Goal: Information Seeking & Learning: Learn about a topic

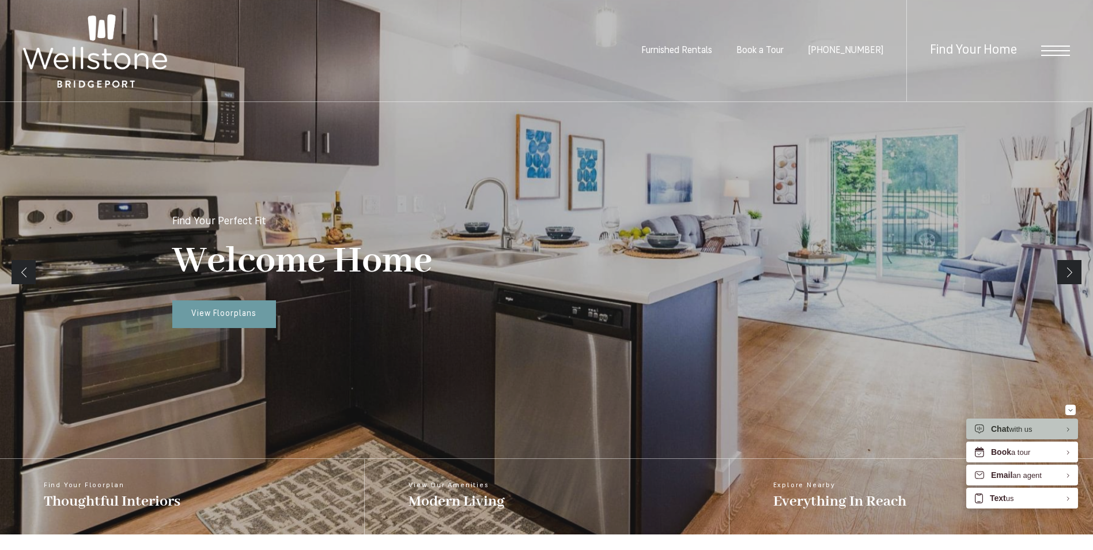
scroll to position [173, 0]
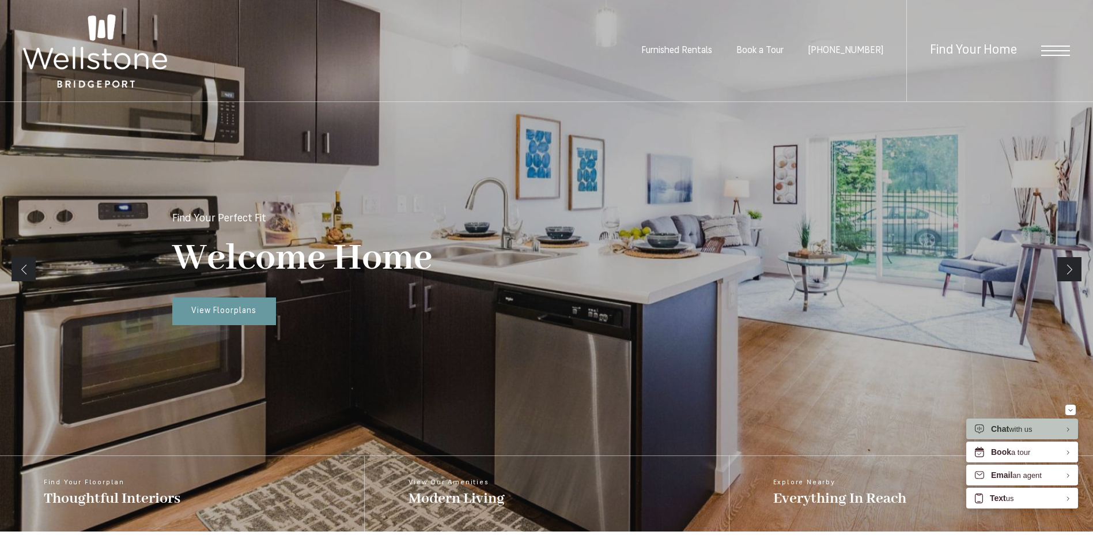
click at [1071, 270] on link "Next" at bounding box center [1070, 269] width 24 height 24
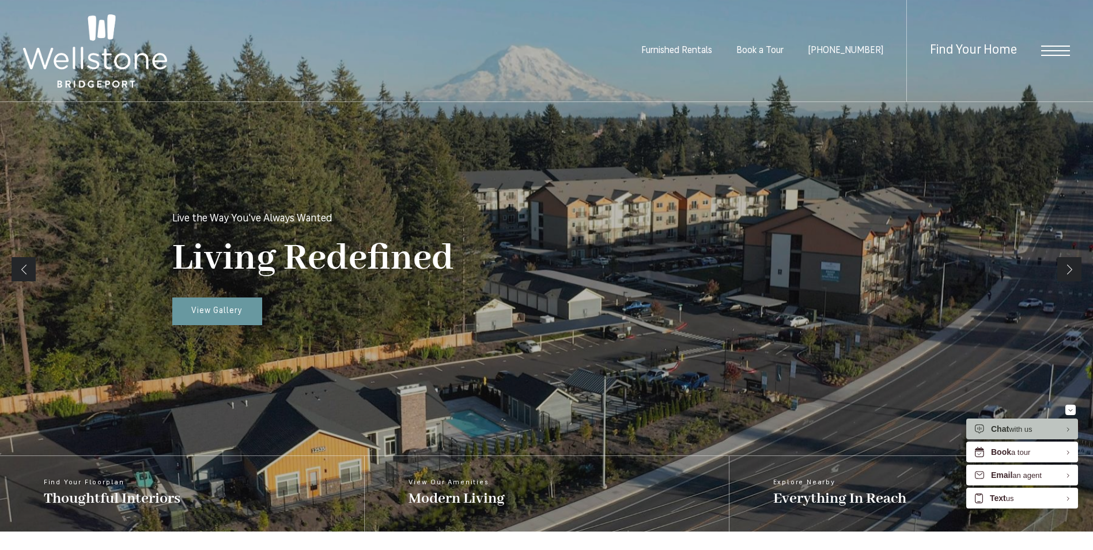
click at [1071, 271] on link "Next" at bounding box center [1070, 269] width 24 height 24
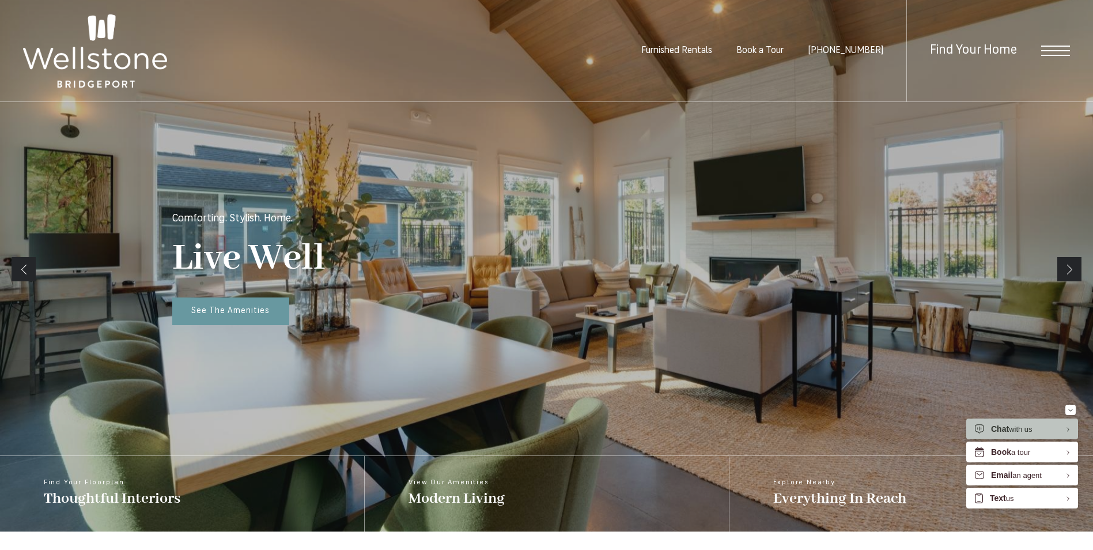
click at [1071, 271] on link "Next" at bounding box center [1070, 269] width 24 height 24
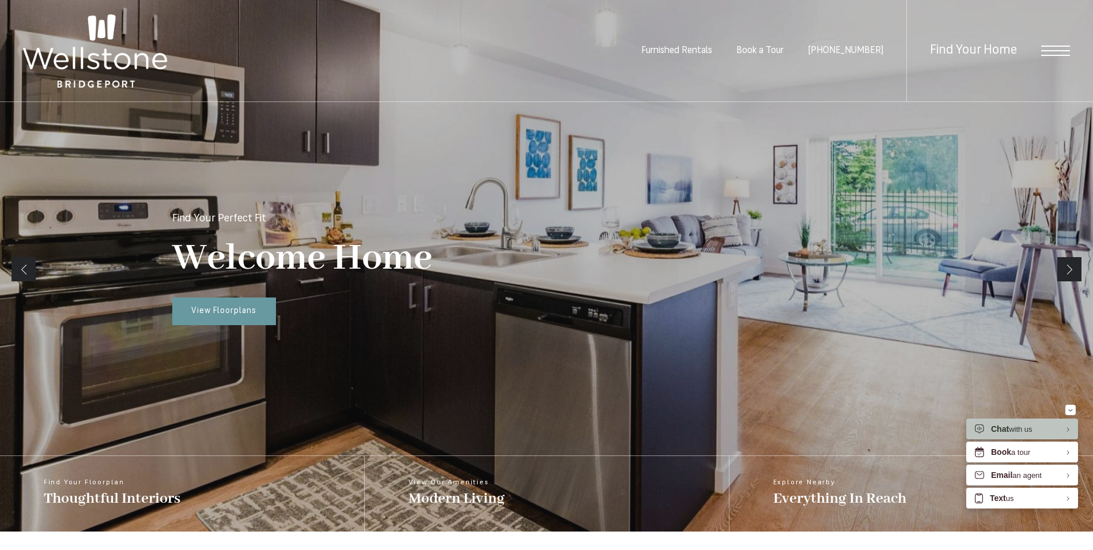
click at [1071, 271] on link "Next" at bounding box center [1070, 269] width 24 height 24
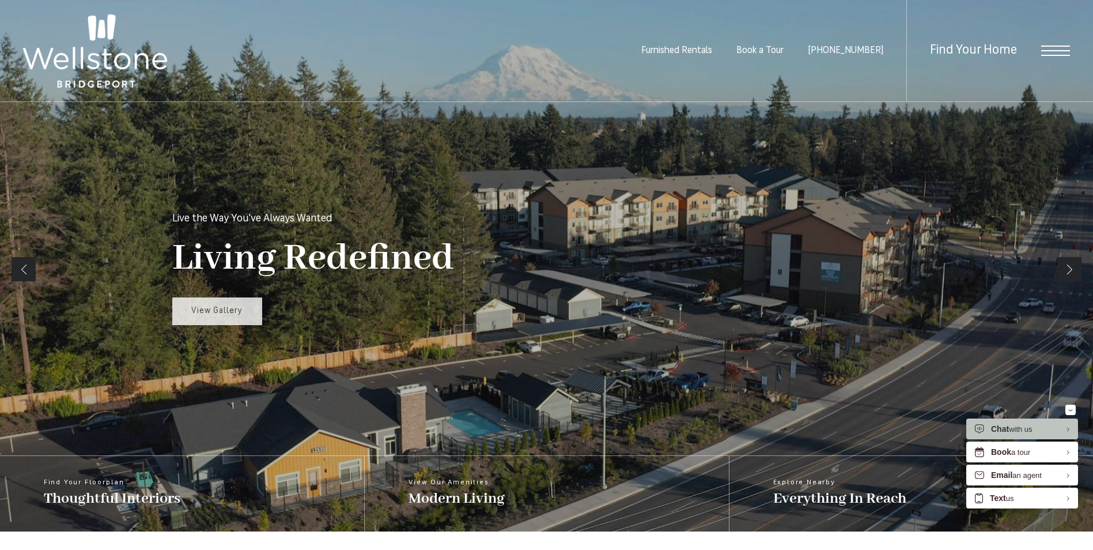
click at [236, 305] on link "View Gallery" at bounding box center [217, 311] width 90 height 28
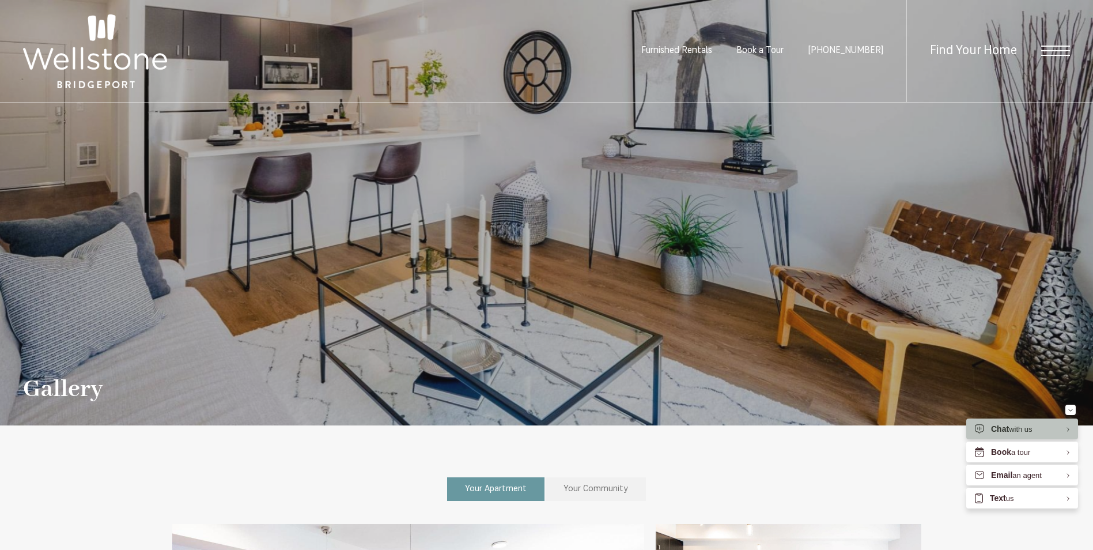
click at [572, 492] on span "Your Community" at bounding box center [596, 489] width 65 height 9
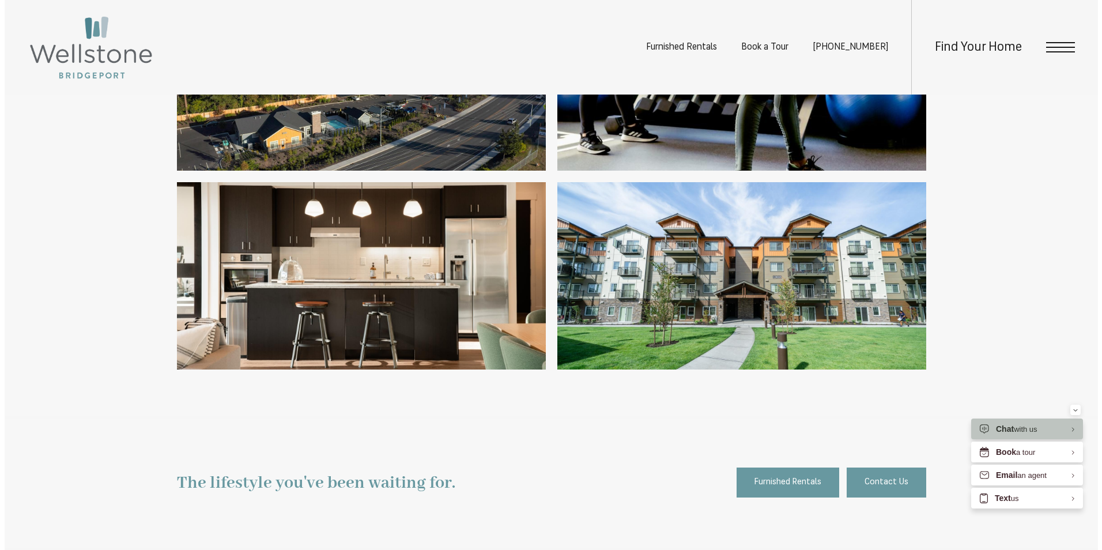
scroll to position [1095, 0]
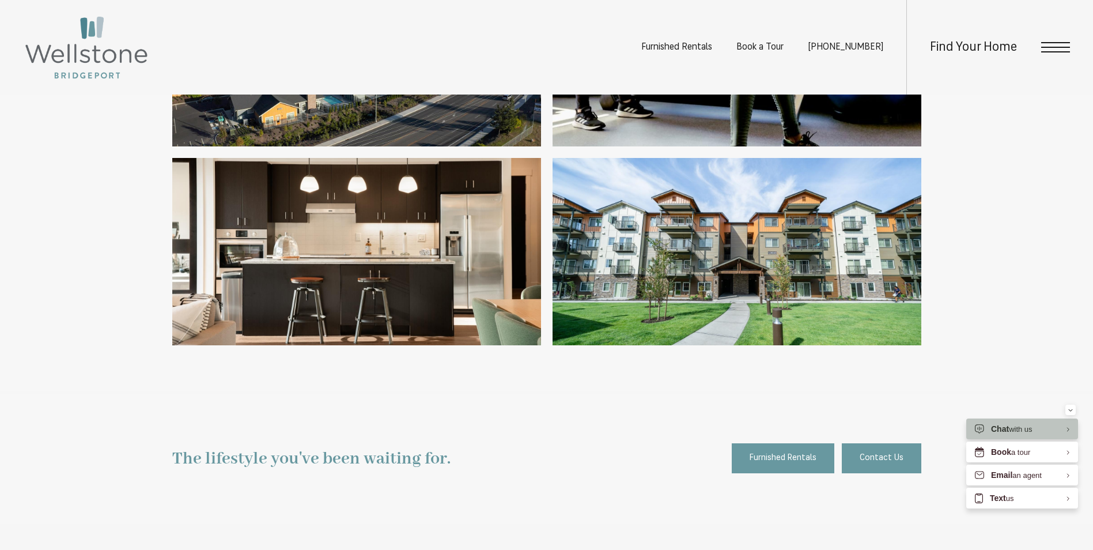
click at [382, 251] on img at bounding box center [356, 251] width 369 height 187
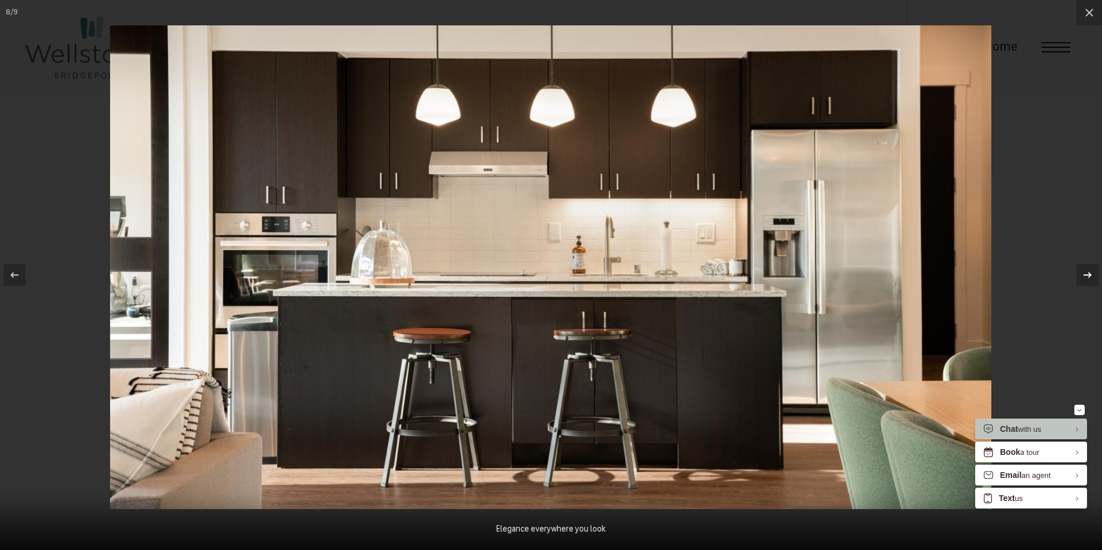
click at [1089, 274] on icon at bounding box center [1088, 275] width 8 height 6
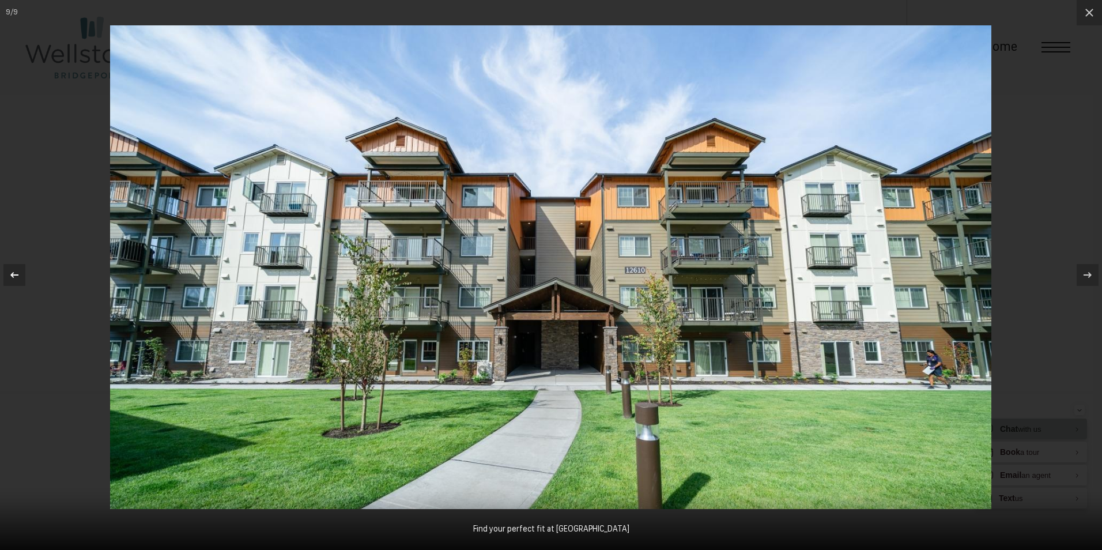
click at [25, 282] on button at bounding box center [20, 275] width 40 height 58
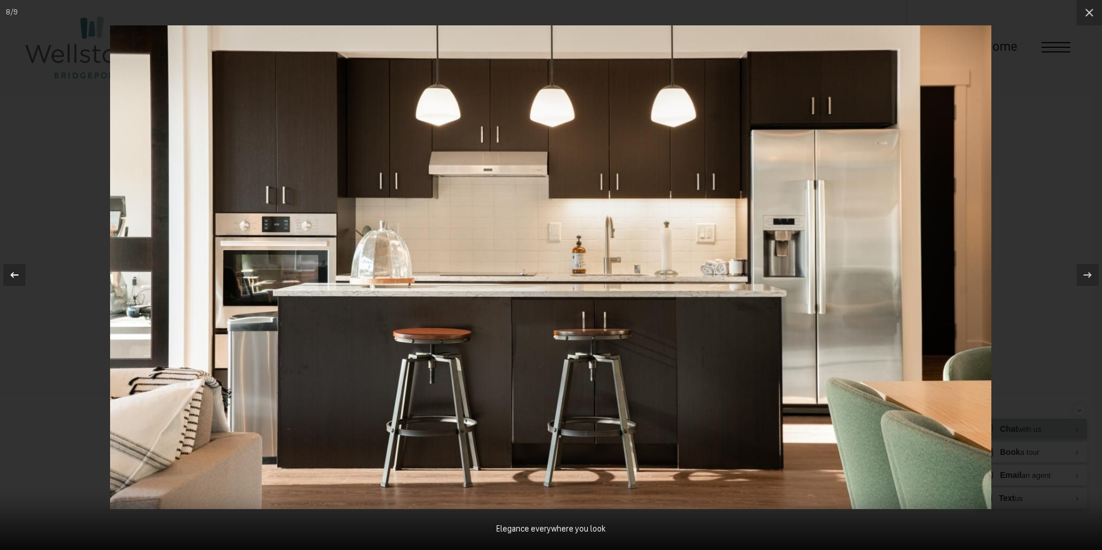
click at [25, 282] on button at bounding box center [20, 275] width 40 height 58
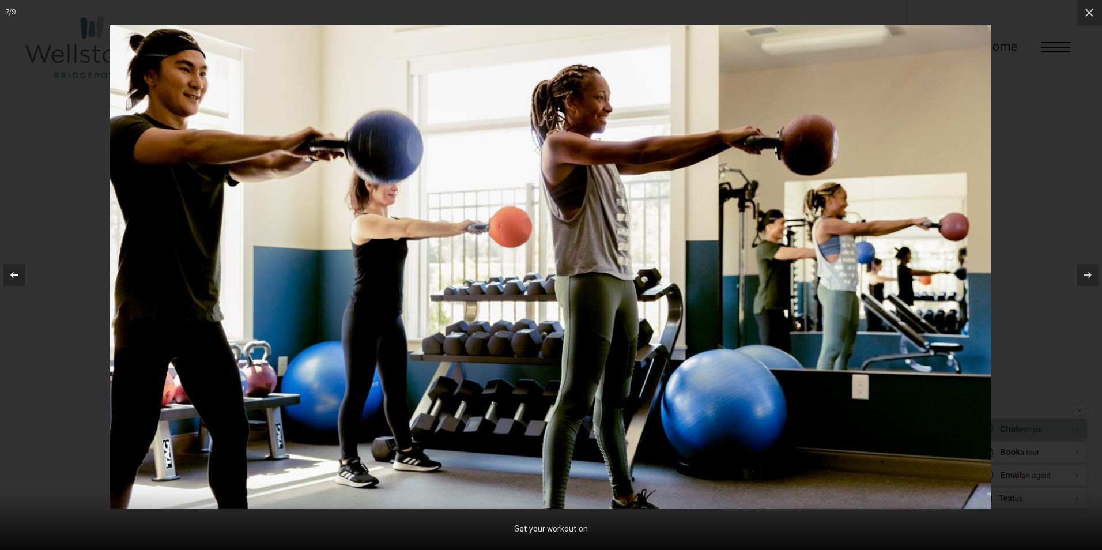
click at [25, 282] on button at bounding box center [20, 275] width 40 height 58
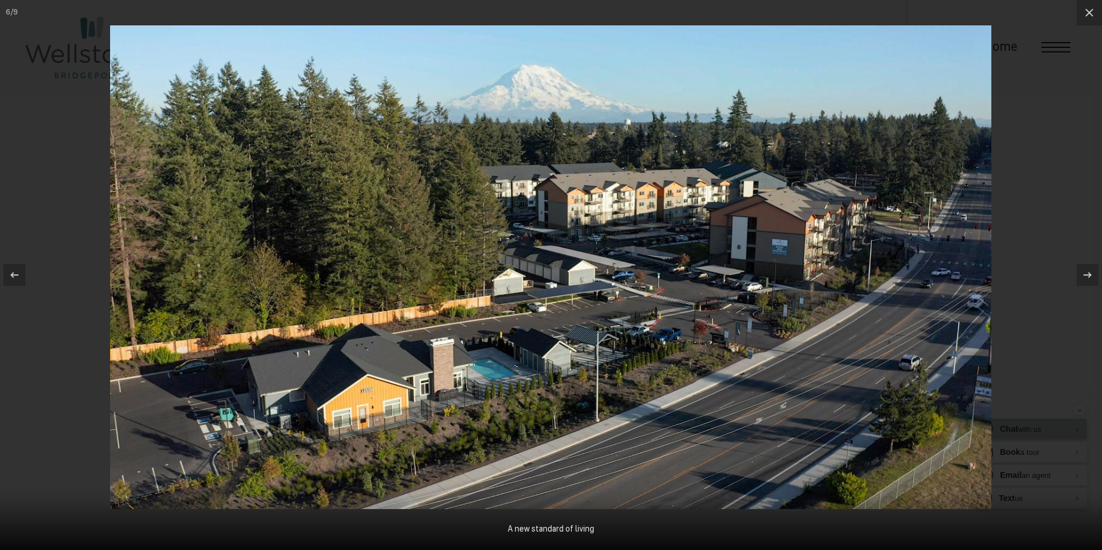
click at [362, 405] on img at bounding box center [550, 267] width 881 height 484
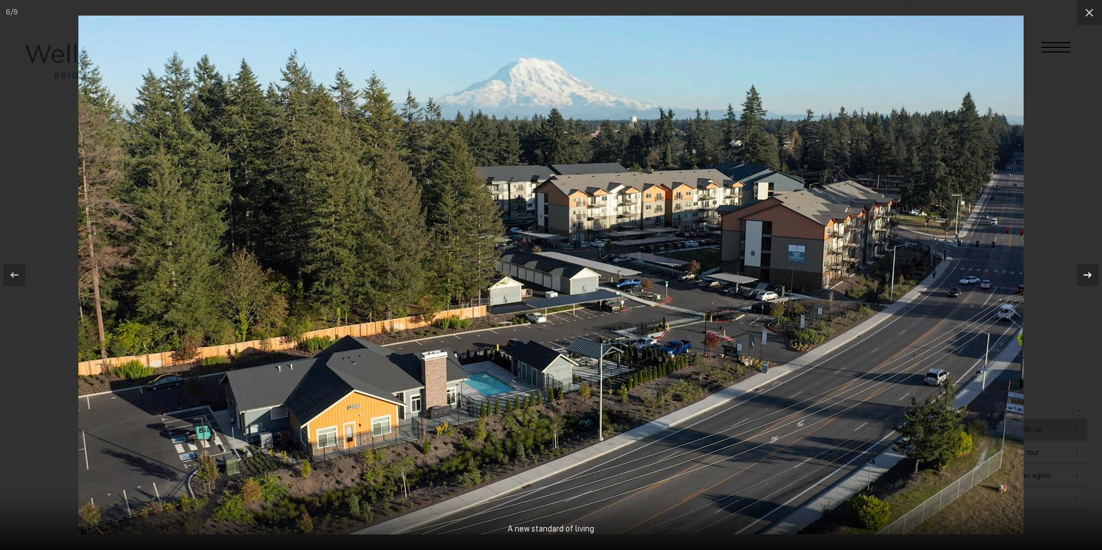
click at [1085, 279] on icon at bounding box center [1088, 275] width 14 height 14
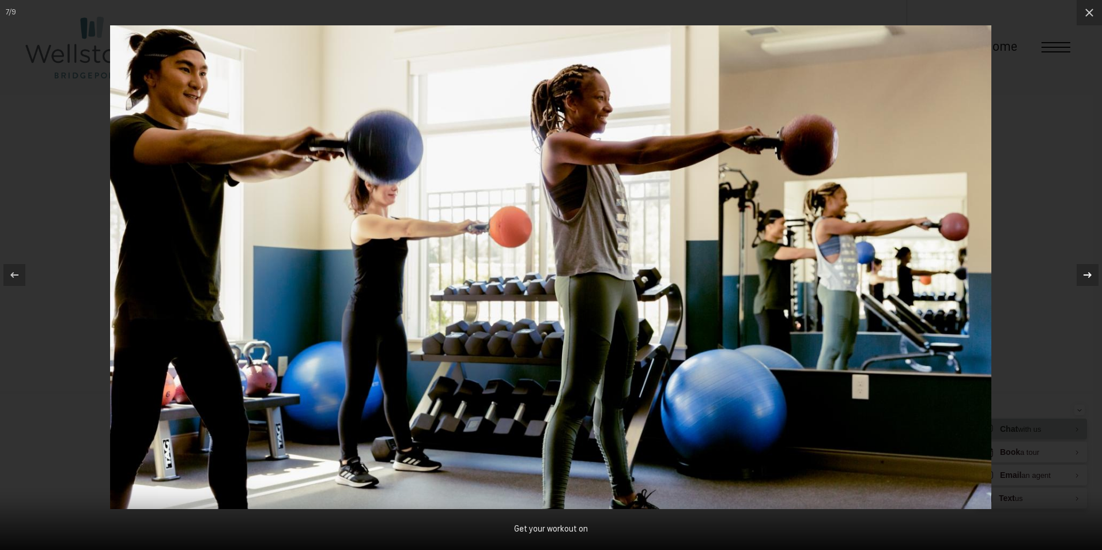
click at [1088, 278] on icon at bounding box center [1088, 275] width 14 height 14
